Goal: Navigation & Orientation: Find specific page/section

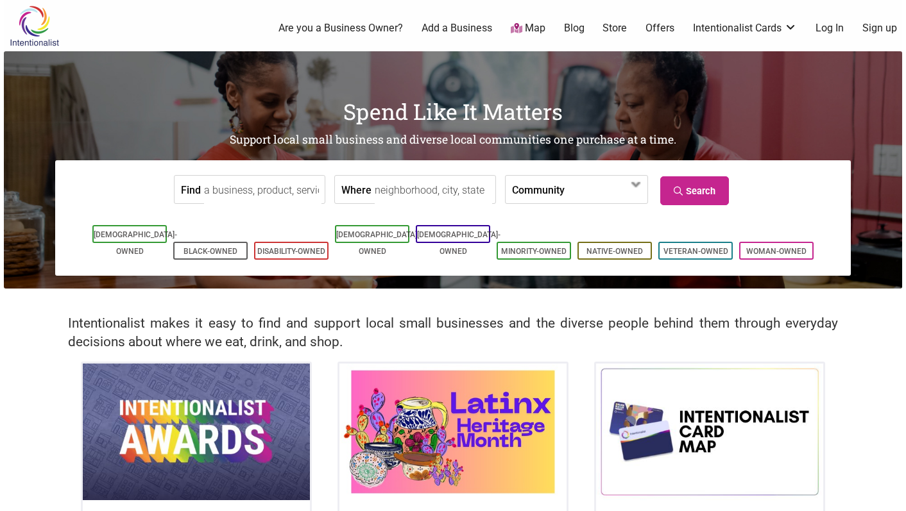
click at [344, 22] on link "Are you a Business Owner?" at bounding box center [340, 28] width 124 height 14
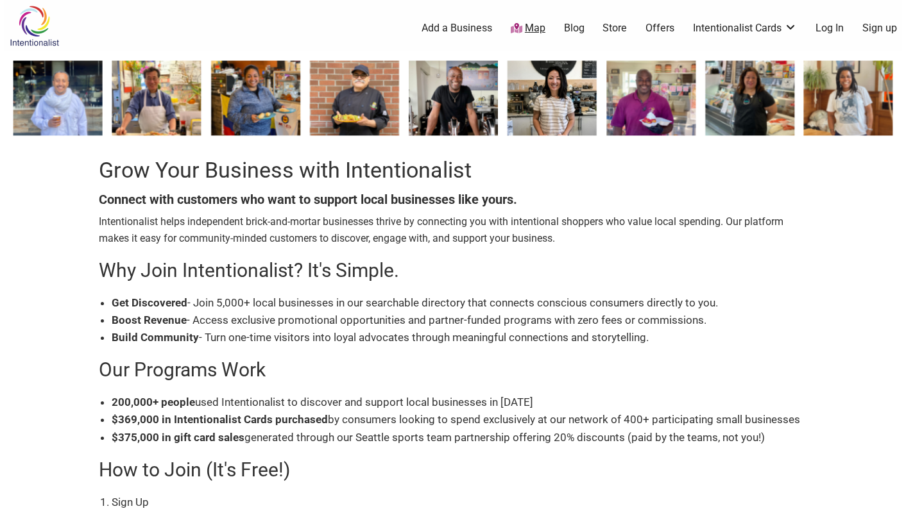
click at [518, 26] on icon at bounding box center [517, 28] width 12 height 10
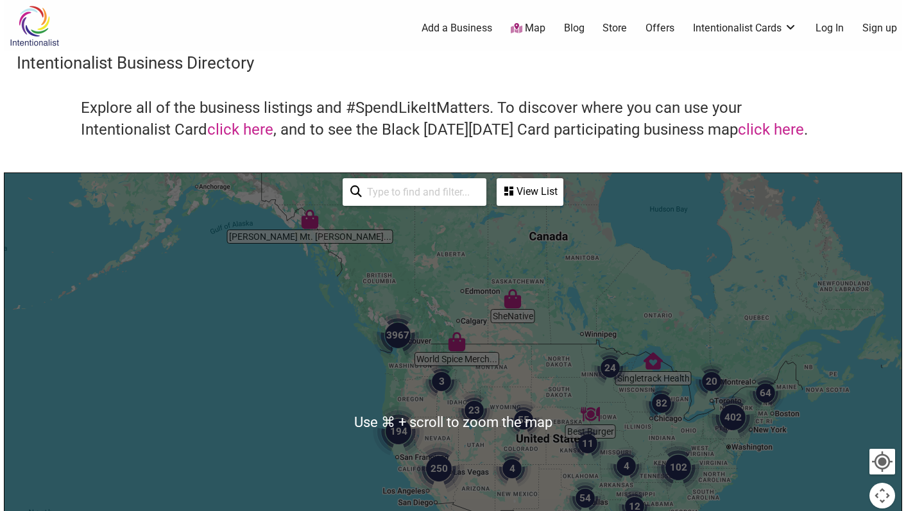
click at [396, 387] on div at bounding box center [452, 422] width 897 height 499
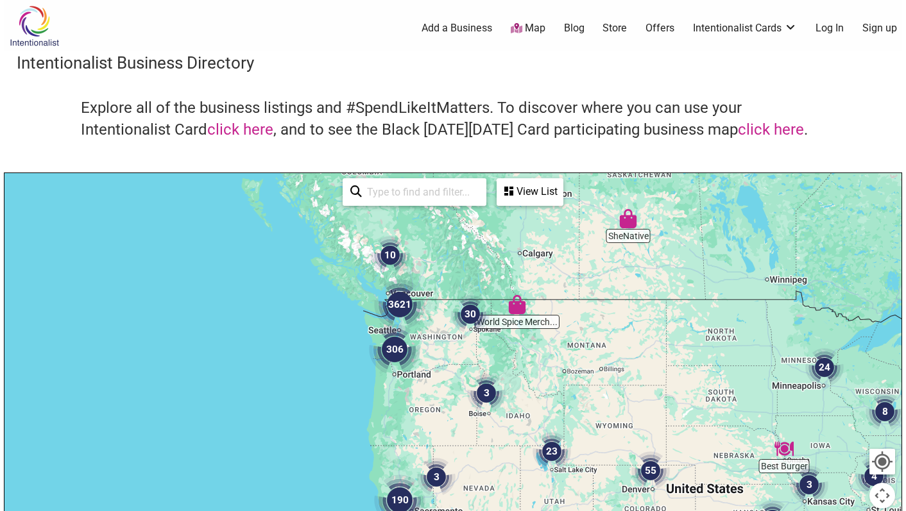
click at [423, 351] on div at bounding box center [452, 422] width 897 height 499
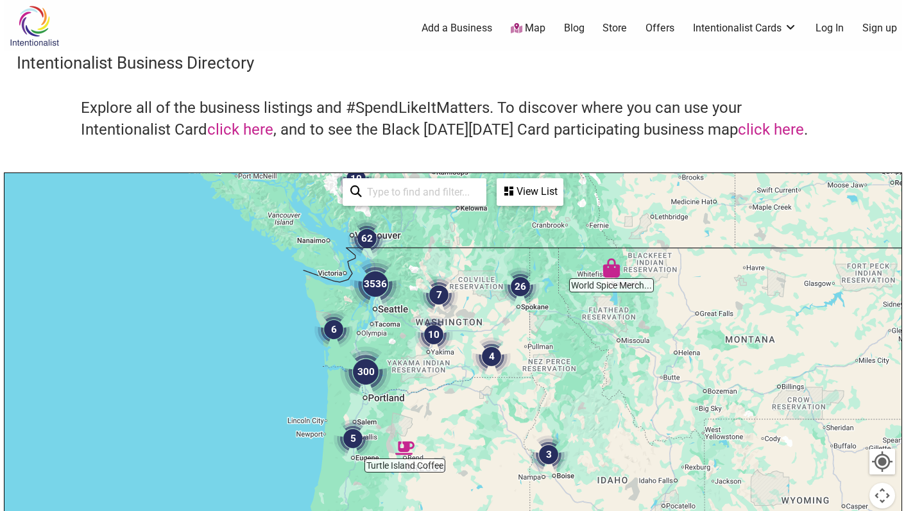
click at [379, 289] on img "3536" at bounding box center [375, 284] width 51 height 51
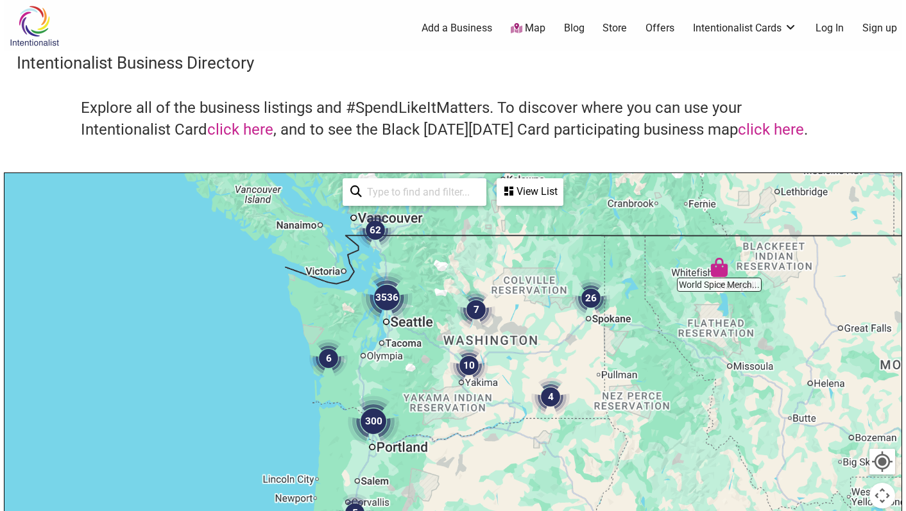
click at [379, 289] on img "3536" at bounding box center [386, 297] width 51 height 51
